Goal: Information Seeking & Learning: Learn about a topic

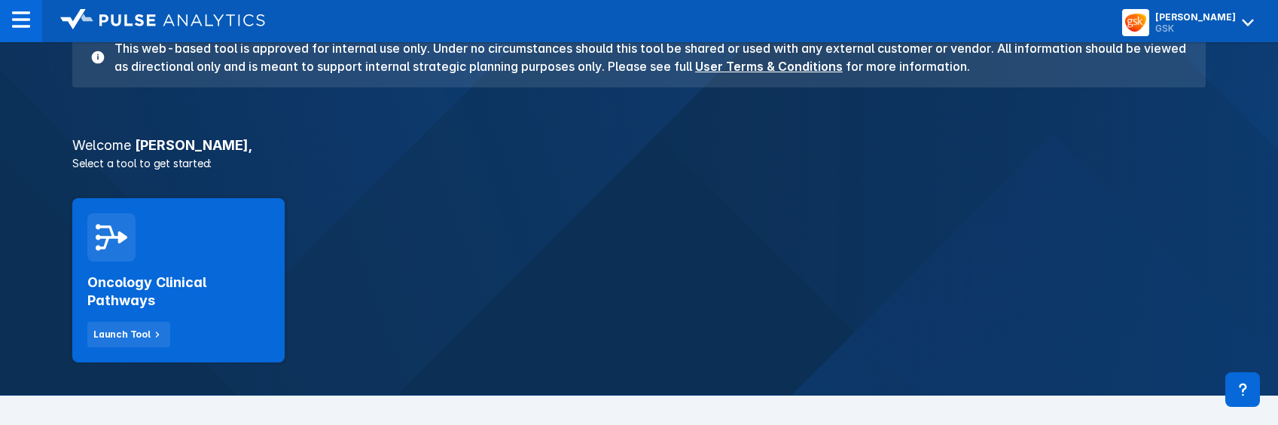
scroll to position [301, 0]
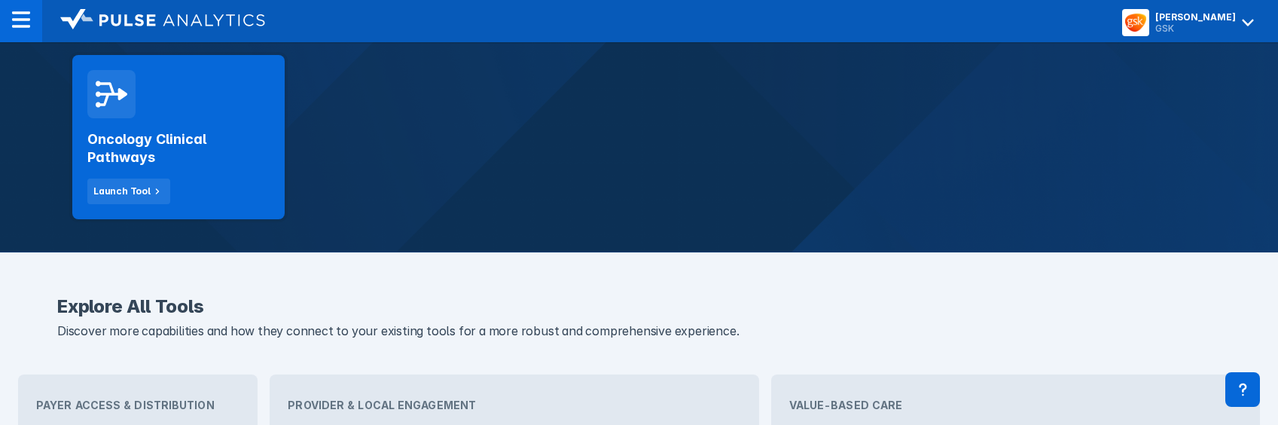
click at [142, 189] on div "Launch Tool" at bounding box center [121, 191] width 57 height 14
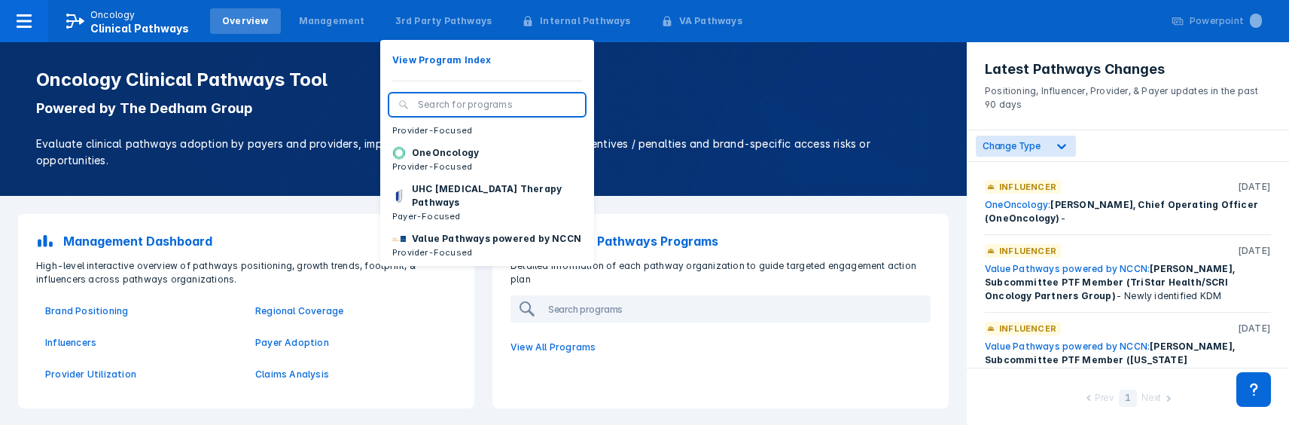
scroll to position [227, 0]
click at [444, 230] on p "Value Pathways powered by NCCN" at bounding box center [496, 237] width 169 height 14
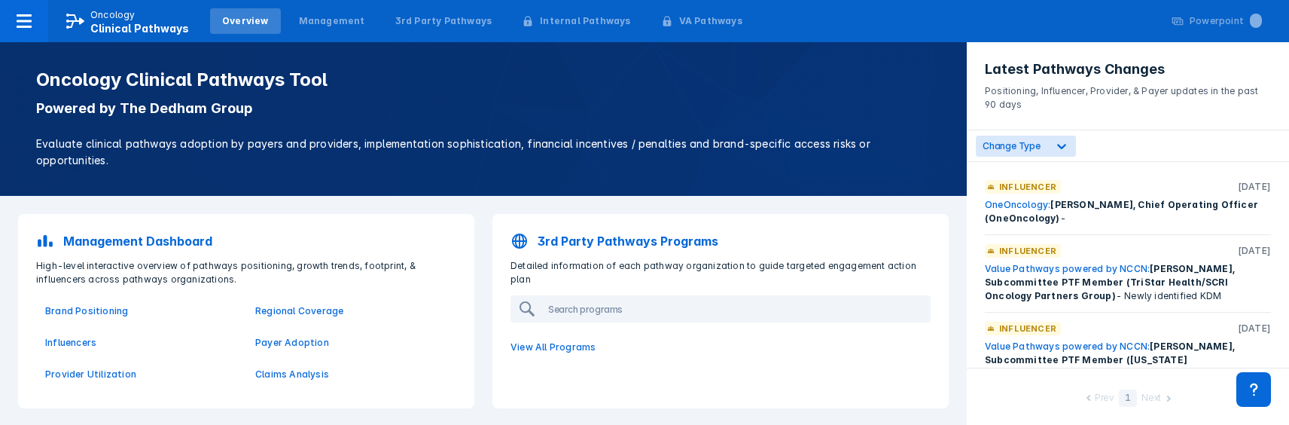
drag, startPoint x: 1219, startPoint y: 348, endPoint x: 966, endPoint y: 178, distance: 304.5
click at [966, 178] on div "Oncology Clinical Pathways Tool Powered by The Dedham Group Evaluate clinical p…" at bounding box center [644, 212] width 1289 height 425
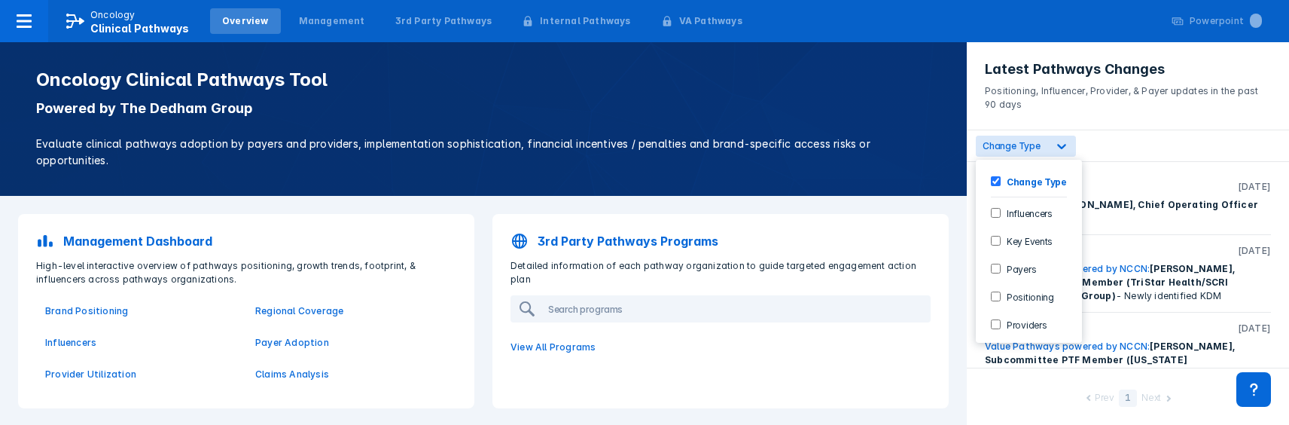
drag, startPoint x: 966, startPoint y: 178, endPoint x: 1065, endPoint y: 147, distance: 103.6
click at [1065, 147] on icon at bounding box center [1061, 146] width 15 height 15
click at [1114, 189] on div "Influencer [DATE]" at bounding box center [1128, 187] width 286 height 14
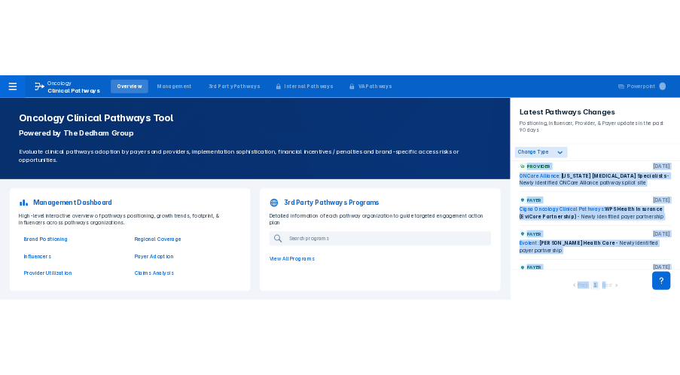
scroll to position [2036, 0]
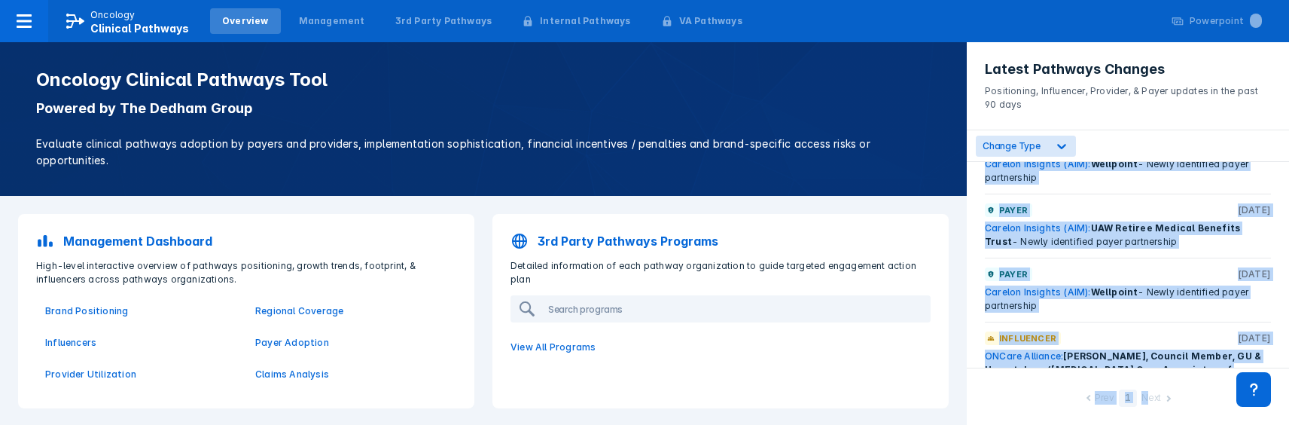
drag, startPoint x: 980, startPoint y: 183, endPoint x: 1148, endPoint y: 422, distance: 291.8
click at [1148, 422] on div "Latest Pathways Changes Positioning, Influencer, Provider, & Payer updates in t…" at bounding box center [1128, 233] width 322 height 383
drag, startPoint x: 1148, startPoint y: 422, endPoint x: 1093, endPoint y: 333, distance: 104.9
click at [1203, 349] on div "ONCare Alliance: [PERSON_NAME], Council Member, GU & Hematology ([MEDICAL_DATA]…" at bounding box center [1128, 376] width 286 height 54
copy div "Influencer [DATE] OneOncology: [PERSON_NAME], Chief Operating Officer (OneOncol…"
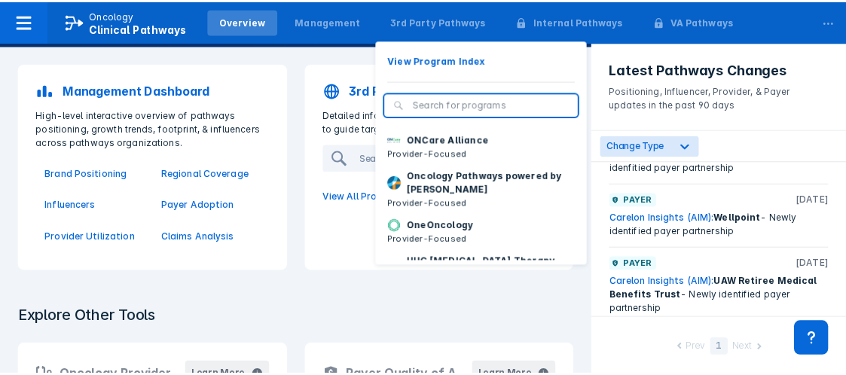
scroll to position [226, 0]
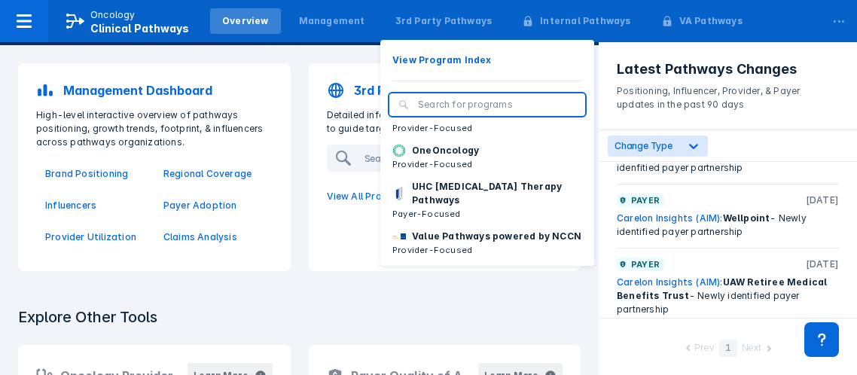
click at [424, 243] on p "Value Pathways powered by NCCN" at bounding box center [496, 237] width 169 height 14
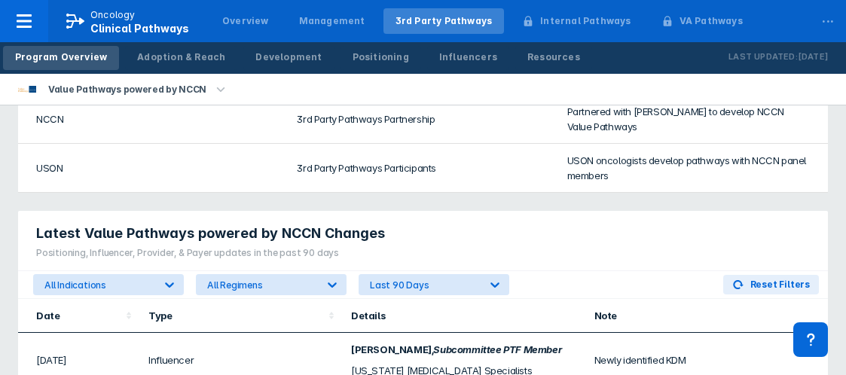
scroll to position [979, 0]
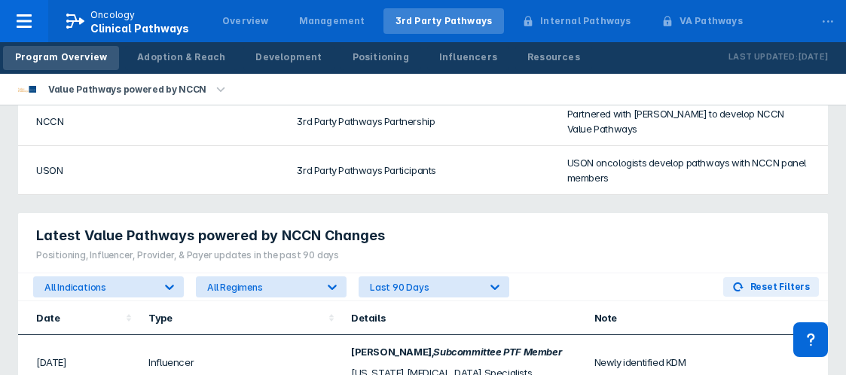
click at [413, 282] on div "Last 90 Days" at bounding box center [424, 287] width 109 height 11
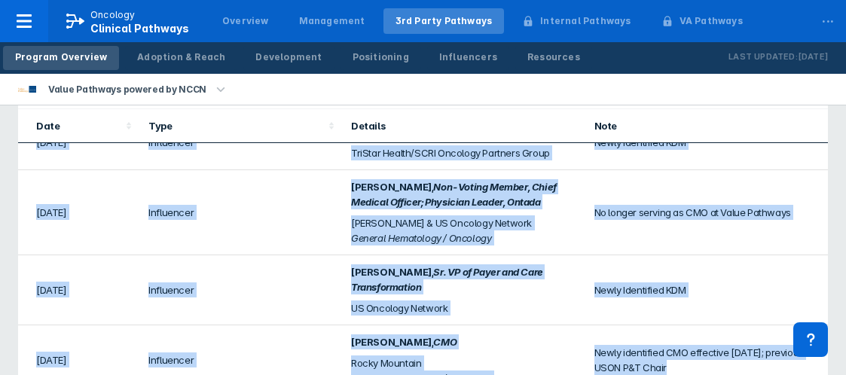
scroll to position [87, 0]
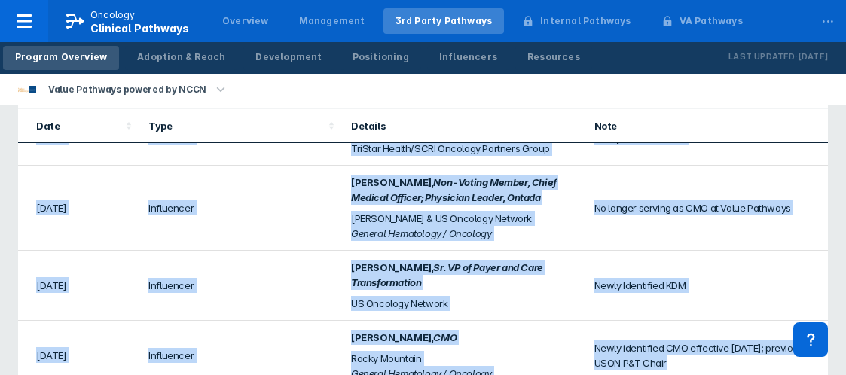
drag, startPoint x: 34, startPoint y: 130, endPoint x: 743, endPoint y: 343, distance: 740.6
click at [745, 343] on tbody "[DATE] Influencer [PERSON_NAME] , Subcommittee PTF Member [US_STATE] [MEDICAL_D…" at bounding box center [422, 223] width 809 height 335
drag, startPoint x: 743, startPoint y: 343, endPoint x: 627, endPoint y: 316, distance: 118.9
copy tbody "[DATE] Influencer [PERSON_NAME] , Subcommittee PTF Member [US_STATE] [MEDICAL_D…"
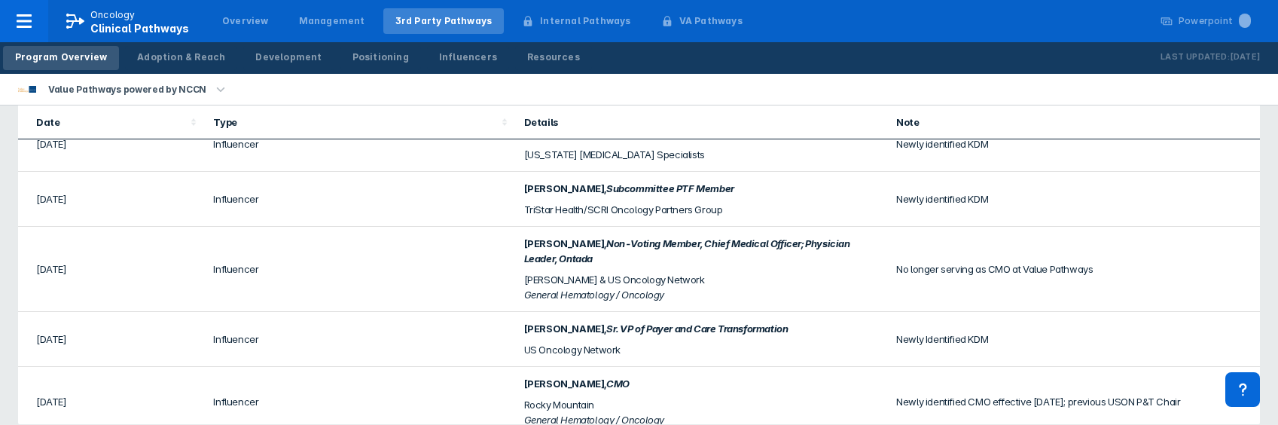
scroll to position [35, 0]
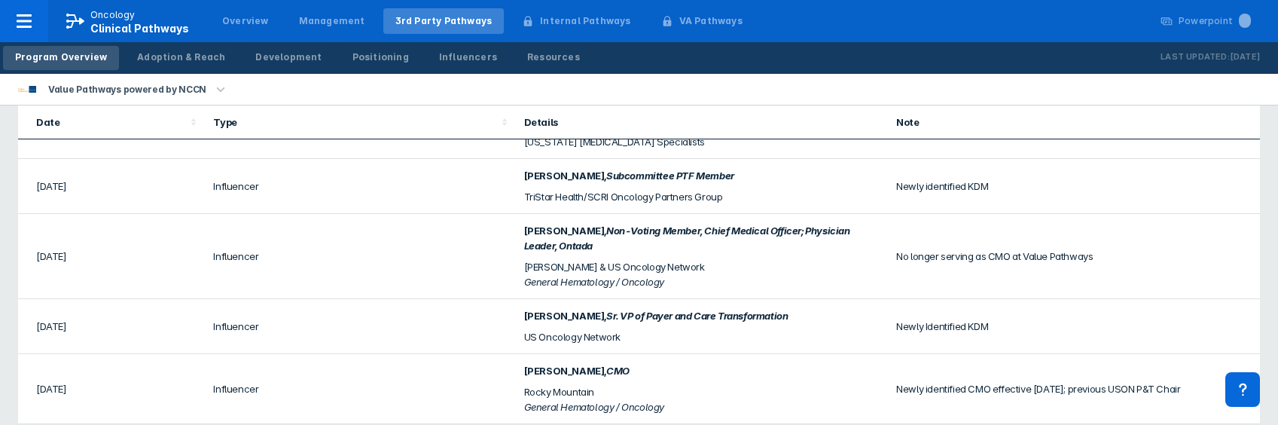
click at [364, 61] on div "Positioning" at bounding box center [380, 57] width 56 height 14
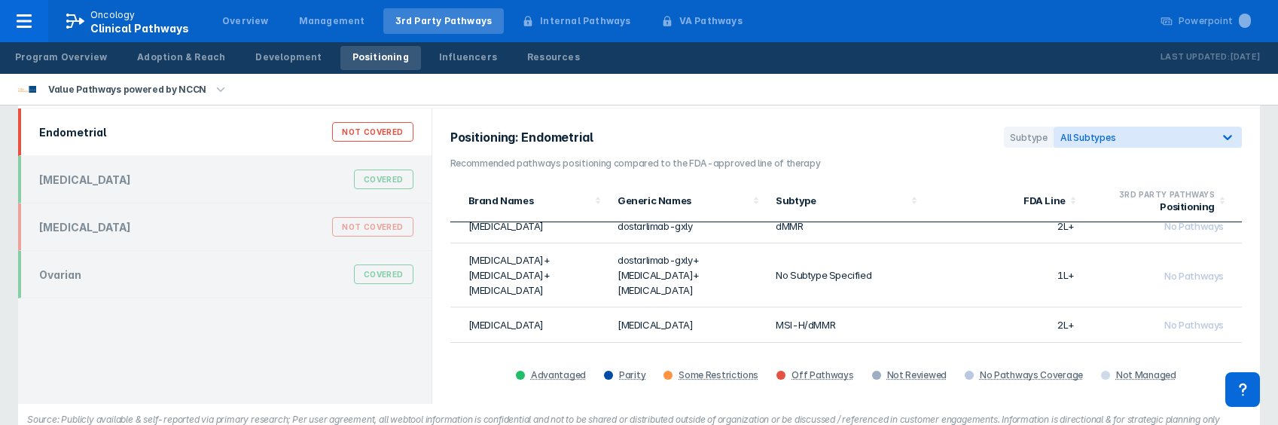
scroll to position [264, 0]
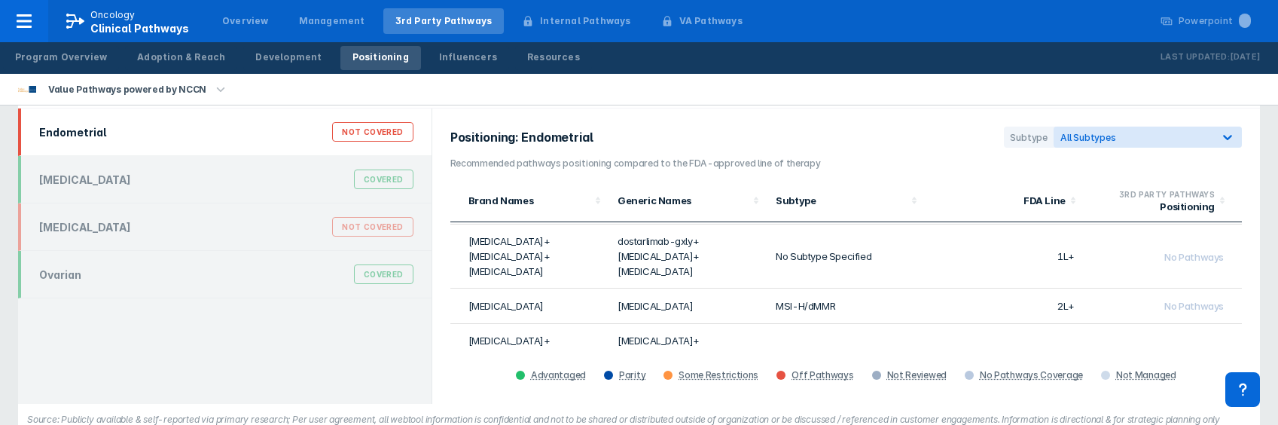
click at [374, 175] on div "Covered" at bounding box center [383, 179] width 59 height 20
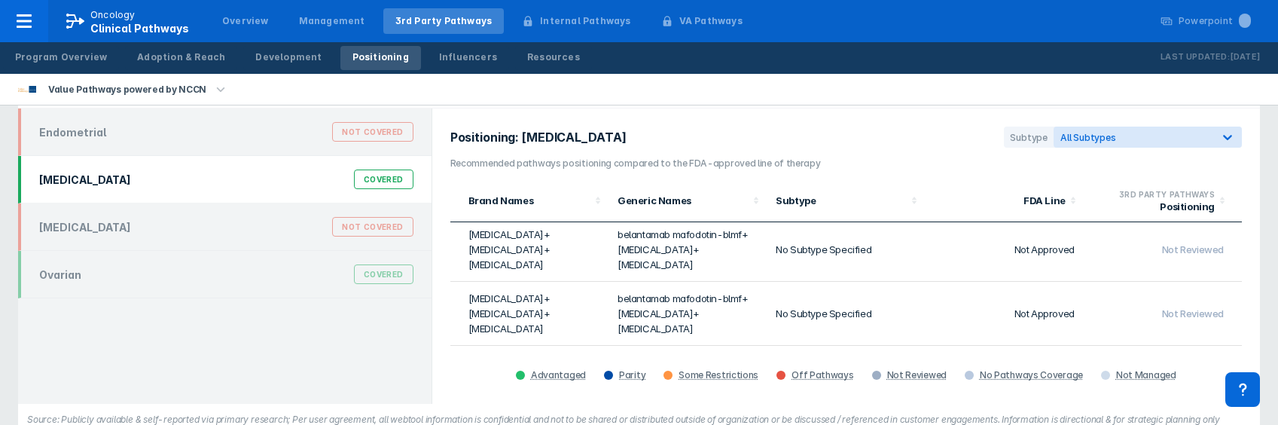
scroll to position [0, 0]
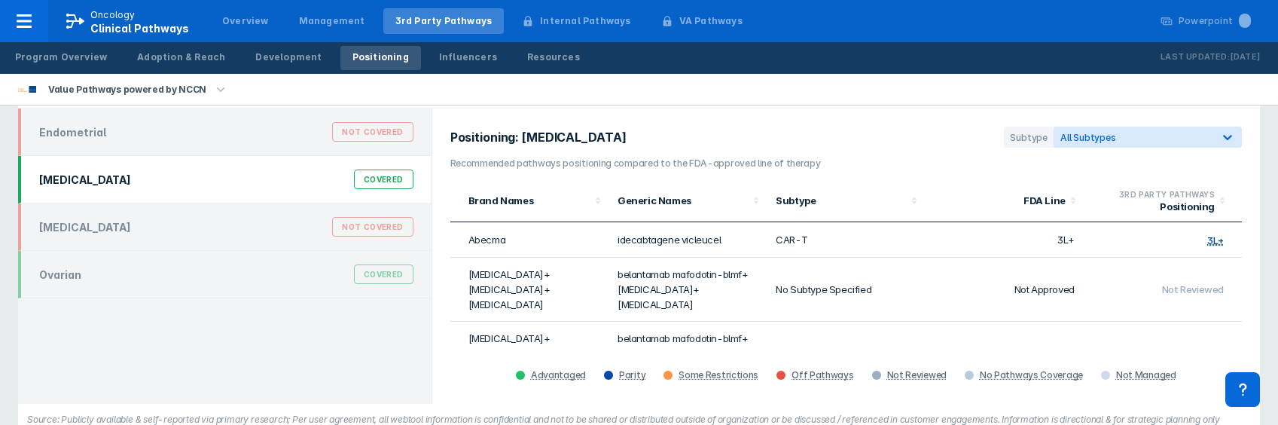
click at [188, 241] on div "[MEDICAL_DATA] Not Covered" at bounding box center [224, 226] width 413 height 47
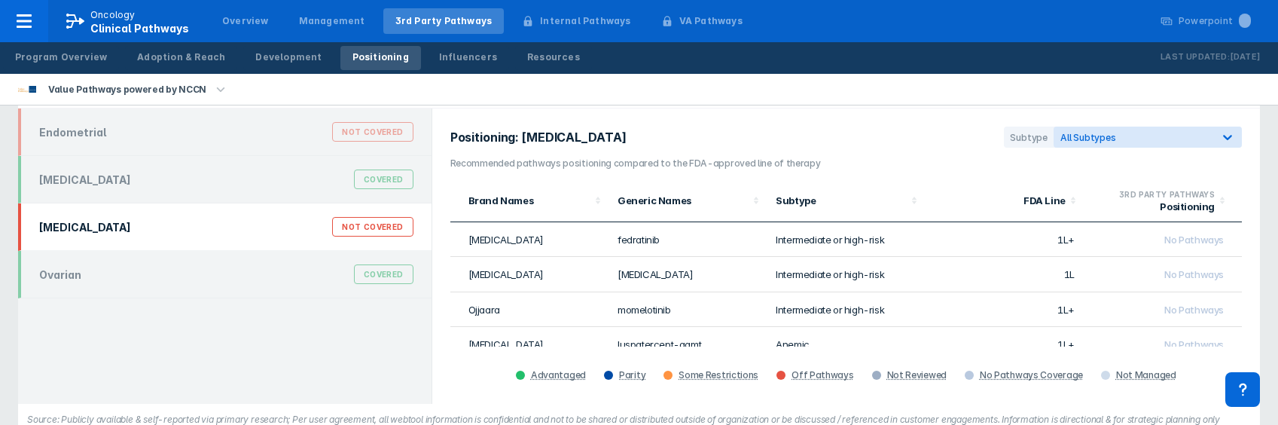
scroll to position [75, 0]
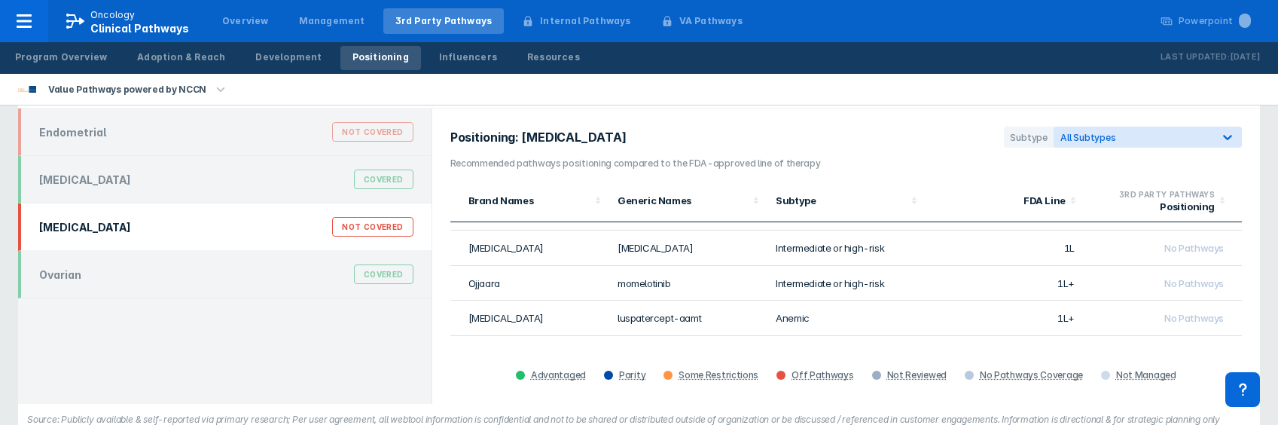
click at [256, 296] on div "Ovarian Covered" at bounding box center [224, 274] width 413 height 47
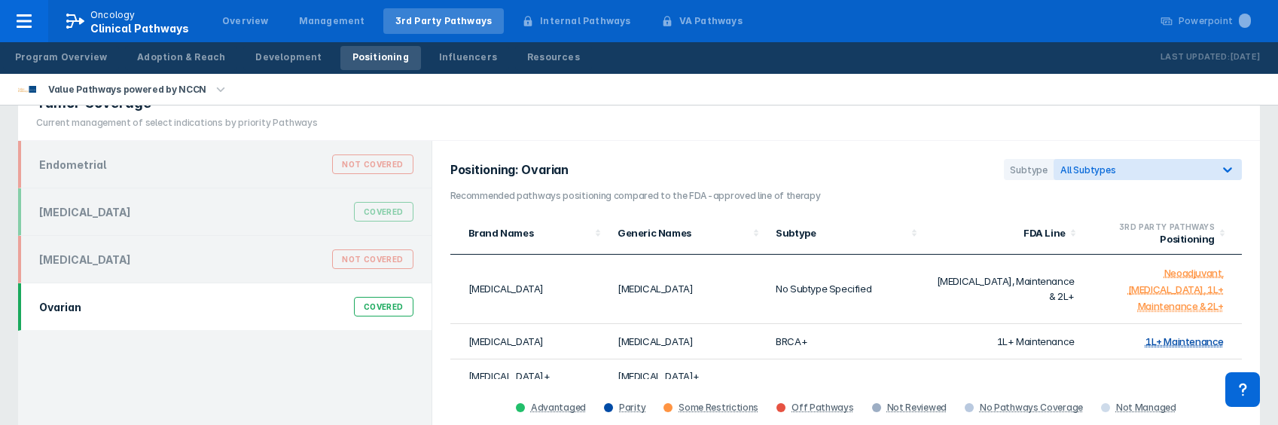
scroll to position [0, 0]
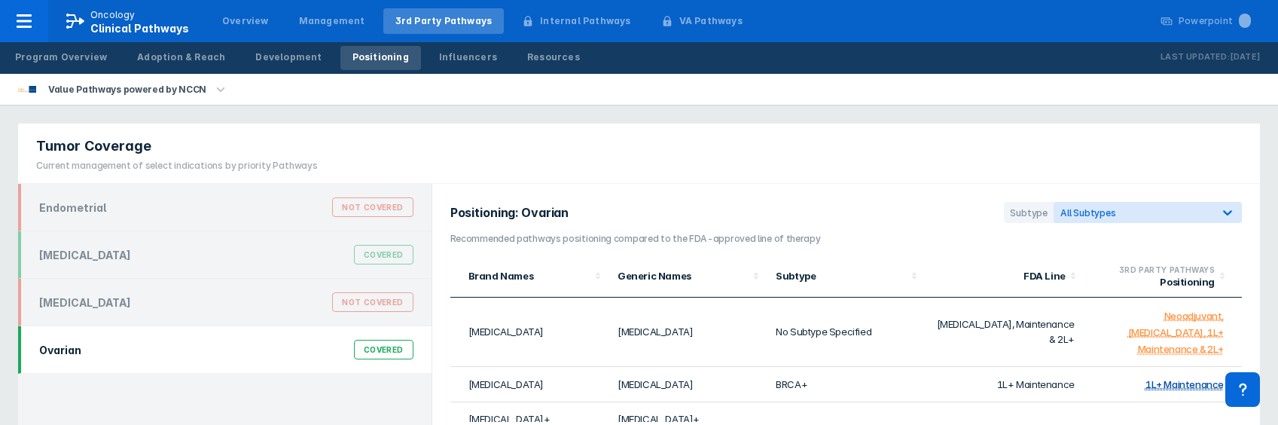
click at [462, 52] on div "Influencers" at bounding box center [468, 57] width 58 height 14
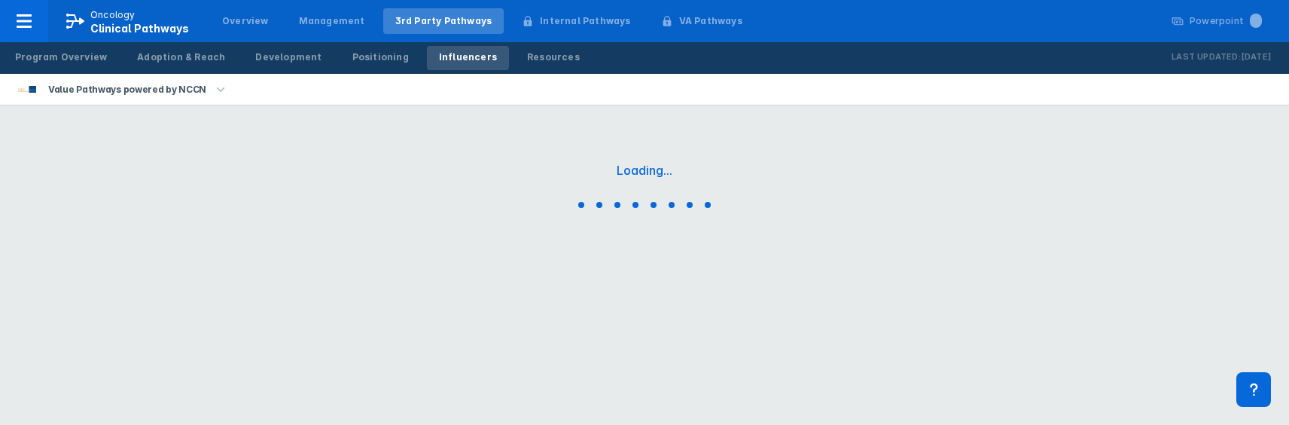
click at [527, 54] on div "Resources" at bounding box center [553, 57] width 53 height 14
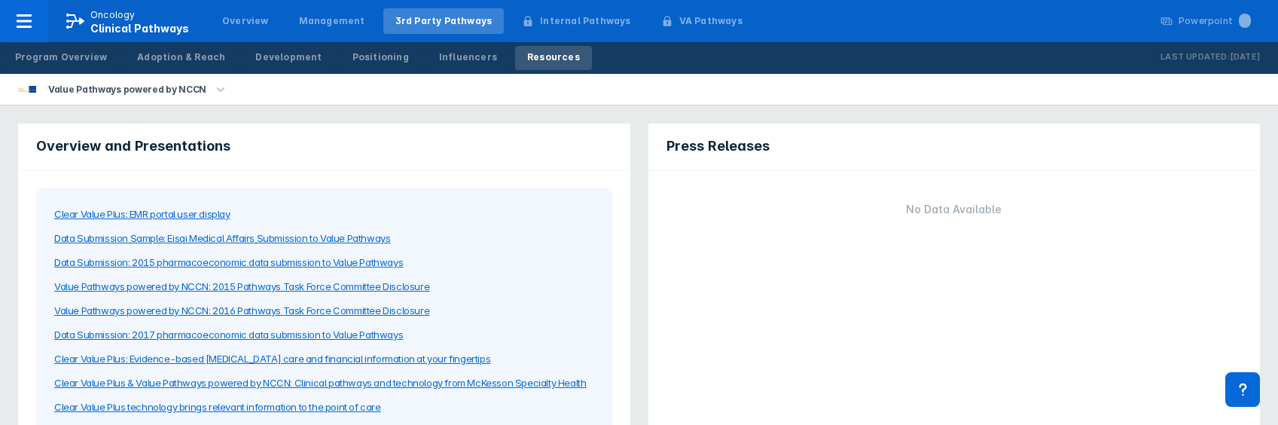
click at [255, 59] on div "Development" at bounding box center [288, 57] width 66 height 14
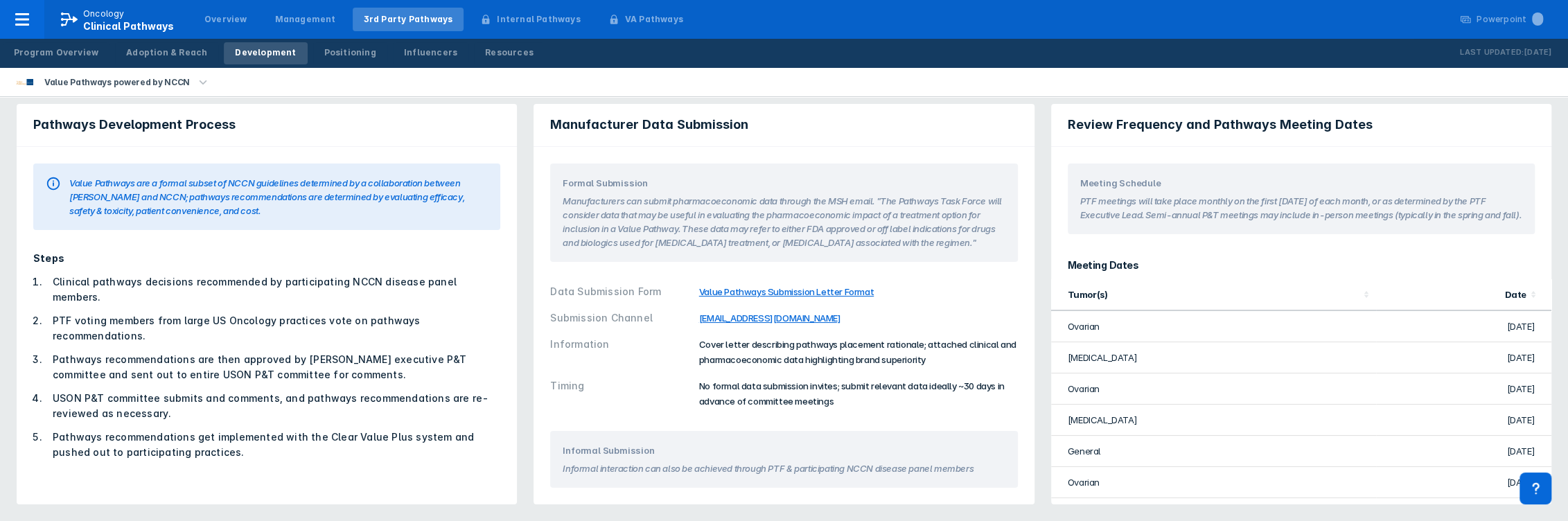
click at [676, 206] on section "Manufacturers can submit pharmacoeconomic data through the MSH email. "The Path…" at bounding box center [783, 219] width 442 height 60
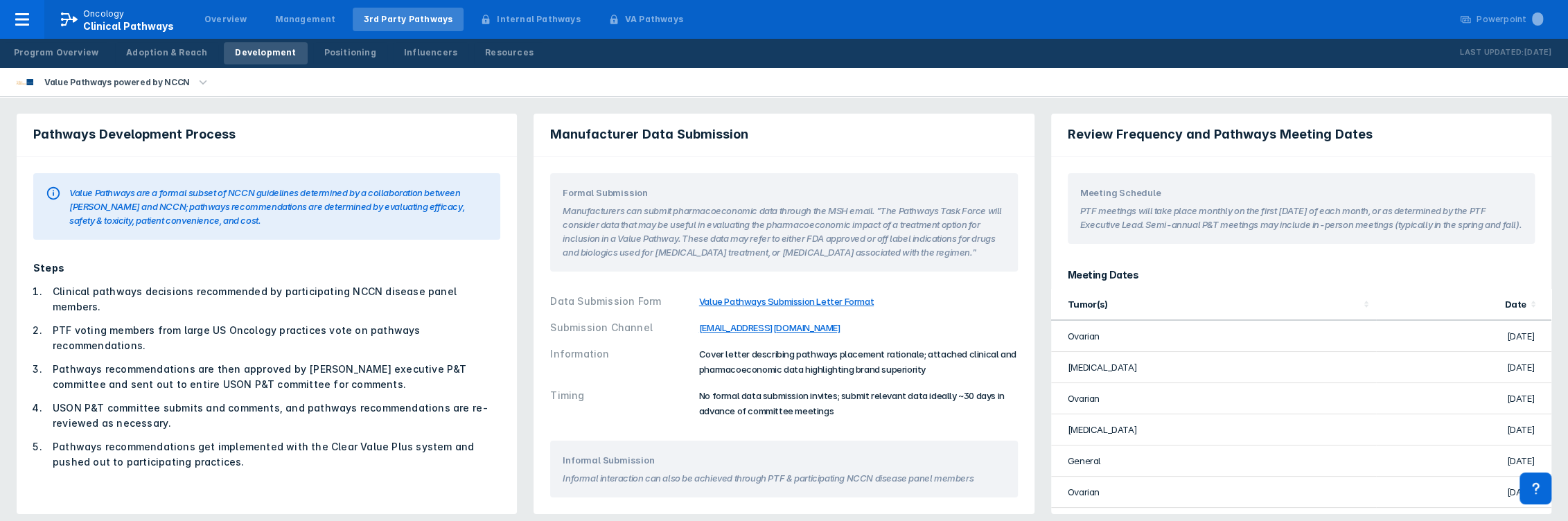
click at [485, 49] on div "Resources" at bounding box center [509, 52] width 49 height 13
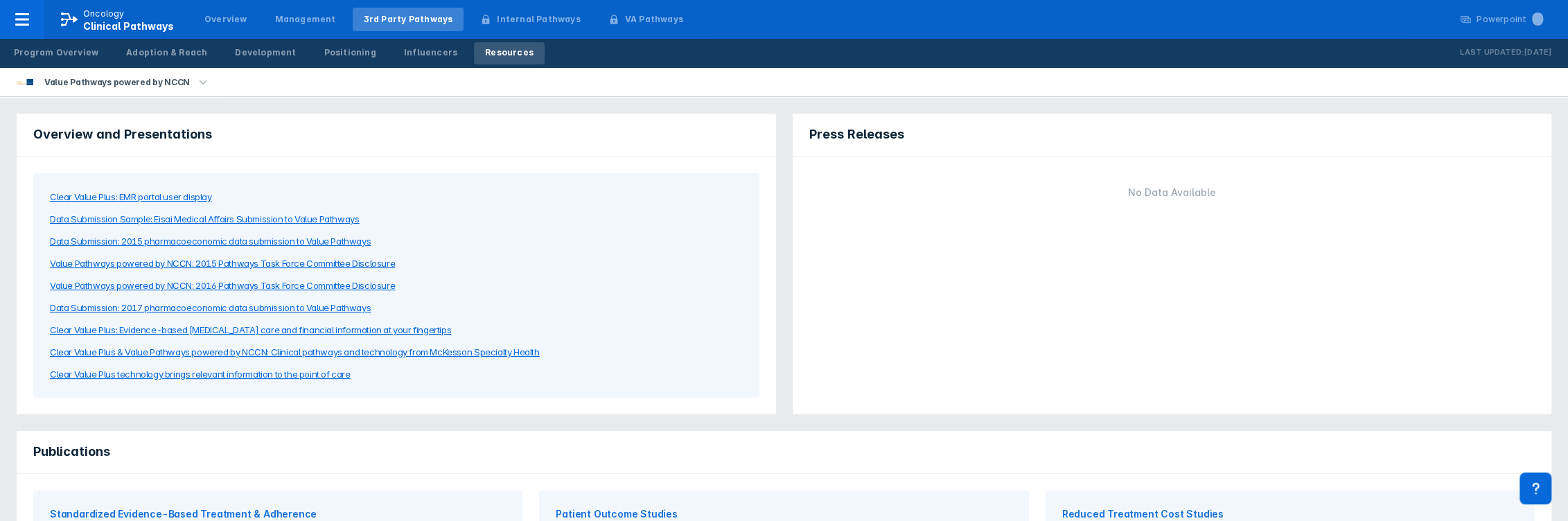
click at [420, 50] on div "Influencers" at bounding box center [431, 52] width 53 height 13
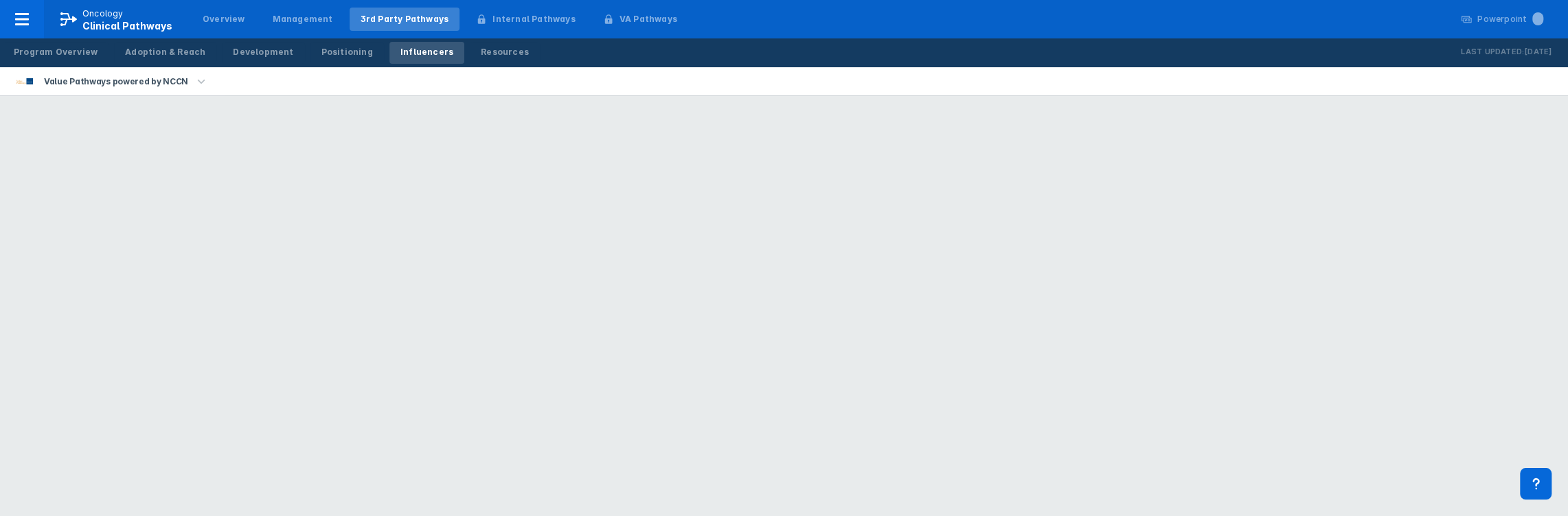
click at [67, 57] on div "Program Overview" at bounding box center [56, 52] width 84 height 13
